Goal: Task Accomplishment & Management: Complete application form

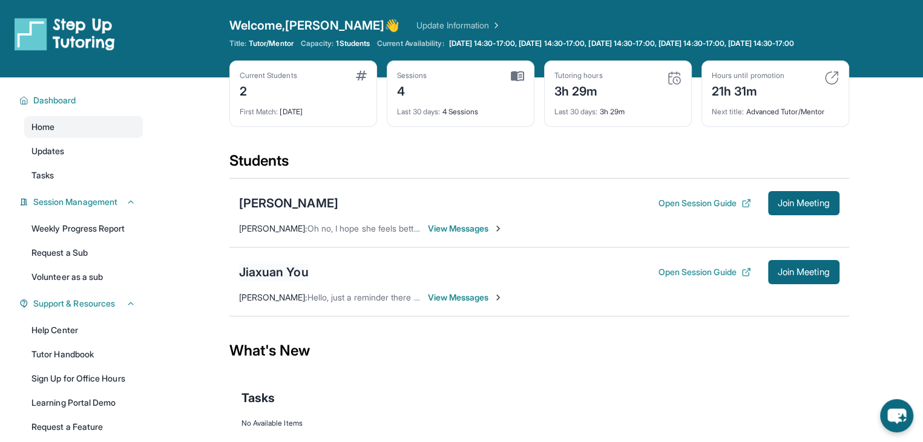
click at [293, 280] on div "Jiaxuan You" at bounding box center [274, 272] width 70 height 17
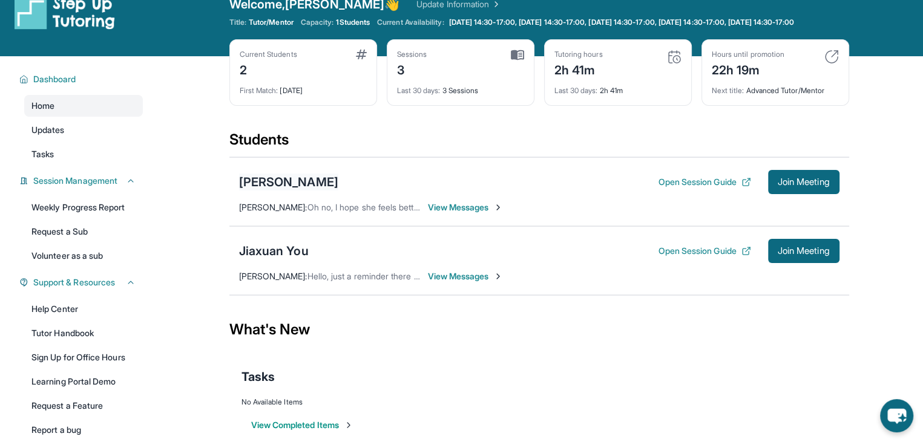
click at [294, 188] on div "[PERSON_NAME]" at bounding box center [288, 182] width 99 height 17
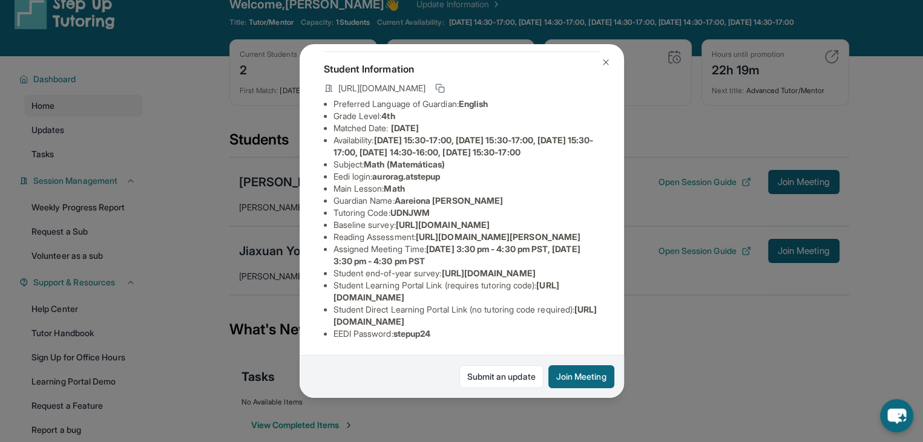
scroll to position [0, 0]
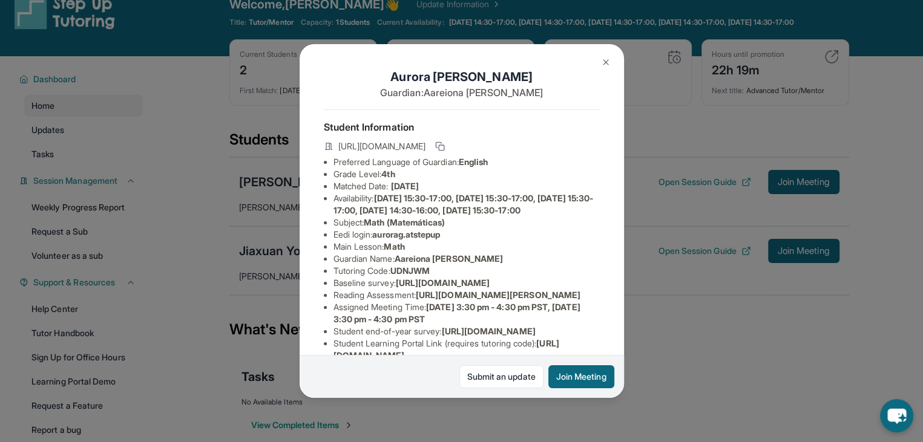
click at [649, 309] on div "Aurora Gaynor Guardian: Aareiona Gaynor Student Information https://student-por…" at bounding box center [461, 221] width 923 height 442
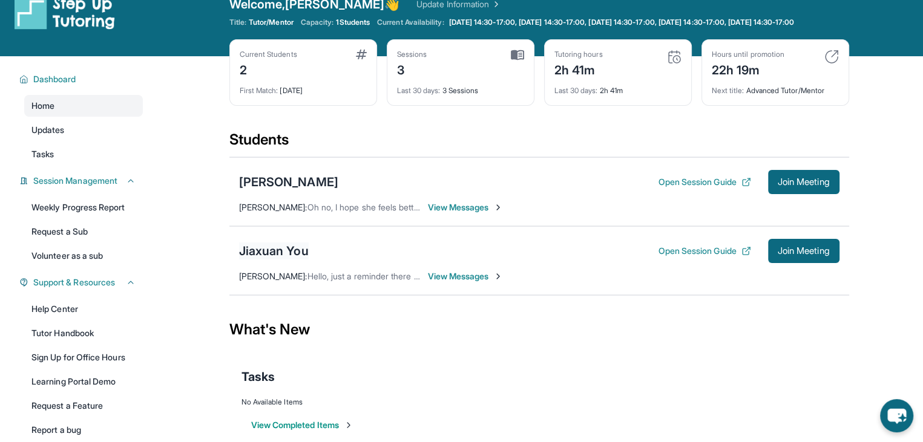
click at [271, 258] on div "Jiaxuan You" at bounding box center [274, 251] width 70 height 17
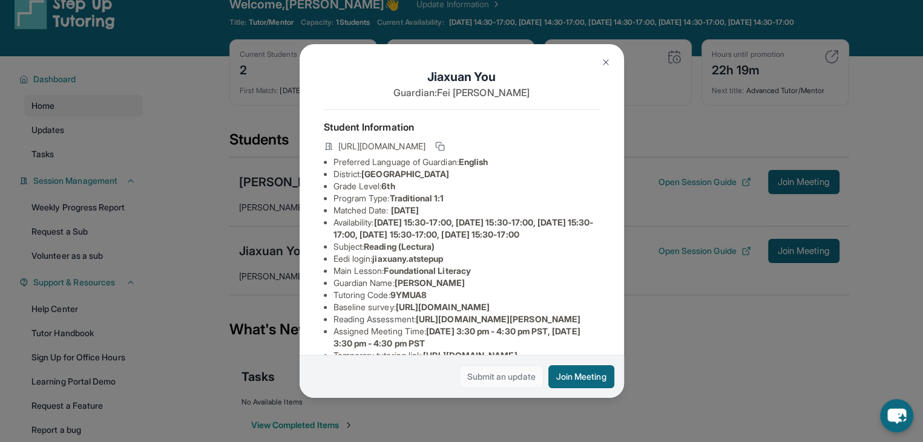
click at [494, 379] on link "Submit an update" at bounding box center [501, 376] width 84 height 23
